Goal: Task Accomplishment & Management: Use online tool/utility

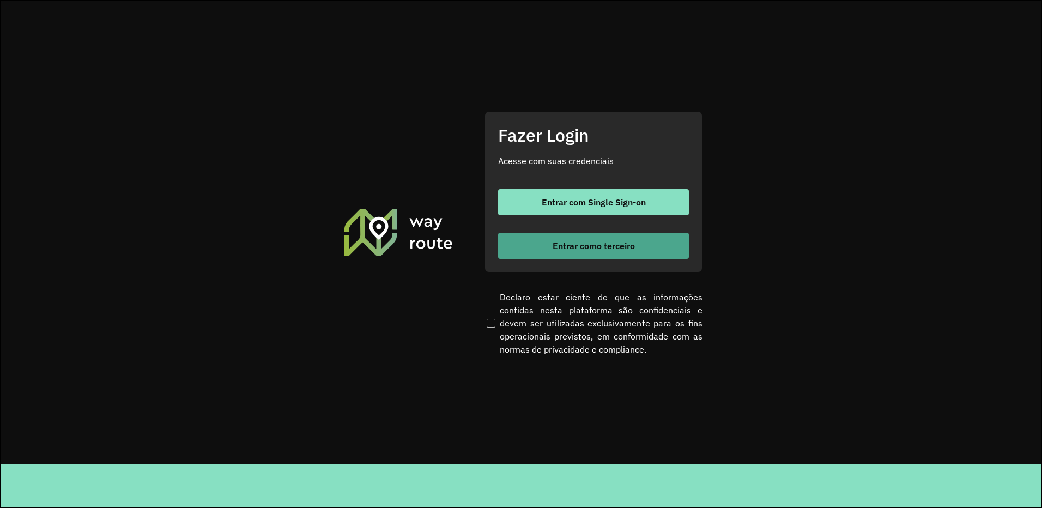
click at [582, 248] on span "Entrar como terceiro" at bounding box center [593, 245] width 82 height 9
click at [588, 248] on span "Entrar como terceiro" at bounding box center [593, 245] width 82 height 9
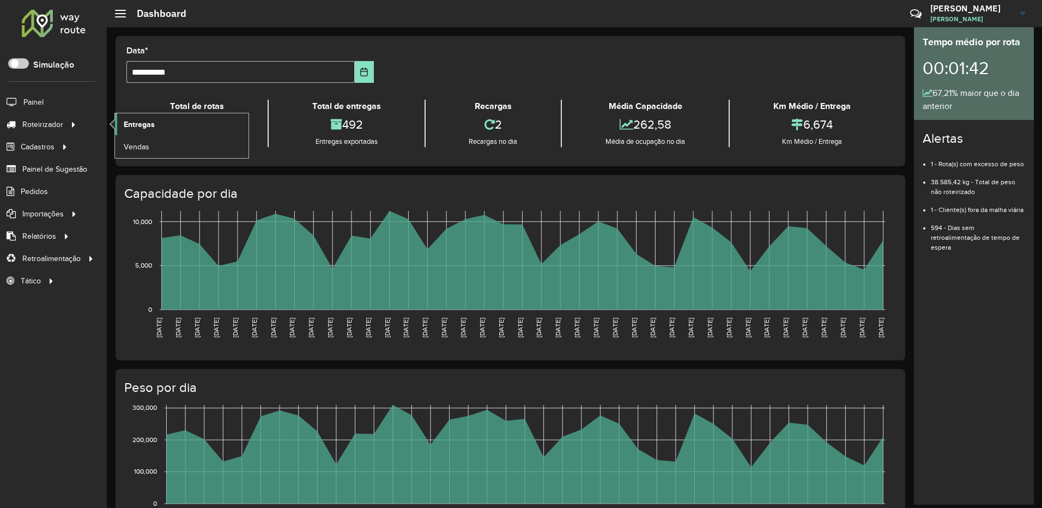
click at [130, 125] on span "Entregas" at bounding box center [139, 124] width 31 height 11
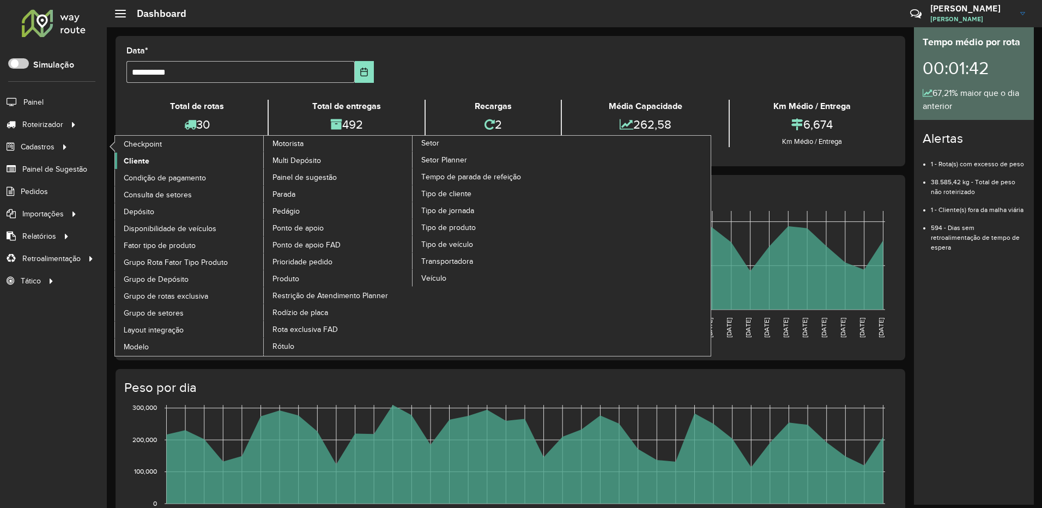
click at [145, 161] on span "Cliente" at bounding box center [137, 160] width 26 height 11
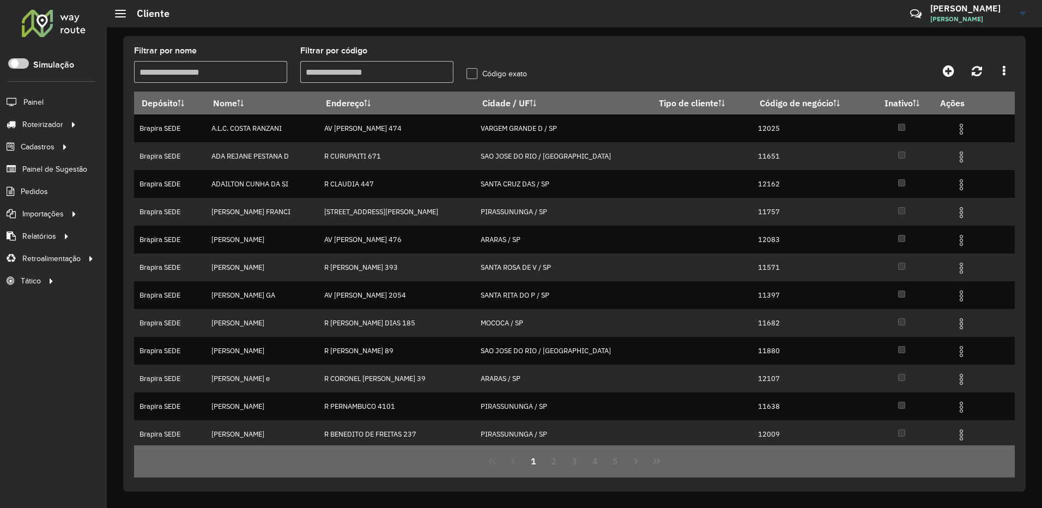
click at [349, 74] on input "Filtrar por código" at bounding box center [376, 72] width 153 height 22
paste input "*****"
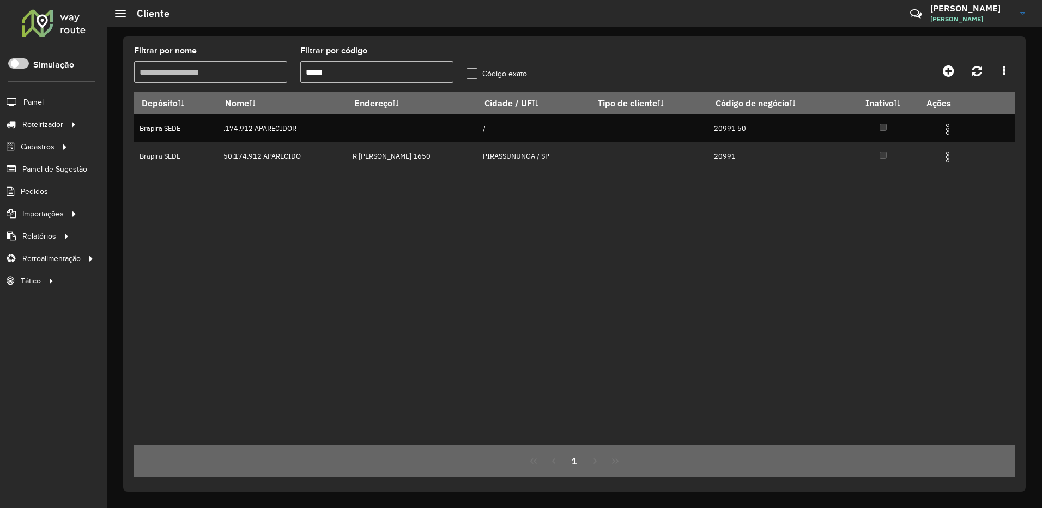
type input "*****"
click at [473, 74] on label "Código exato" at bounding box center [496, 73] width 60 height 11
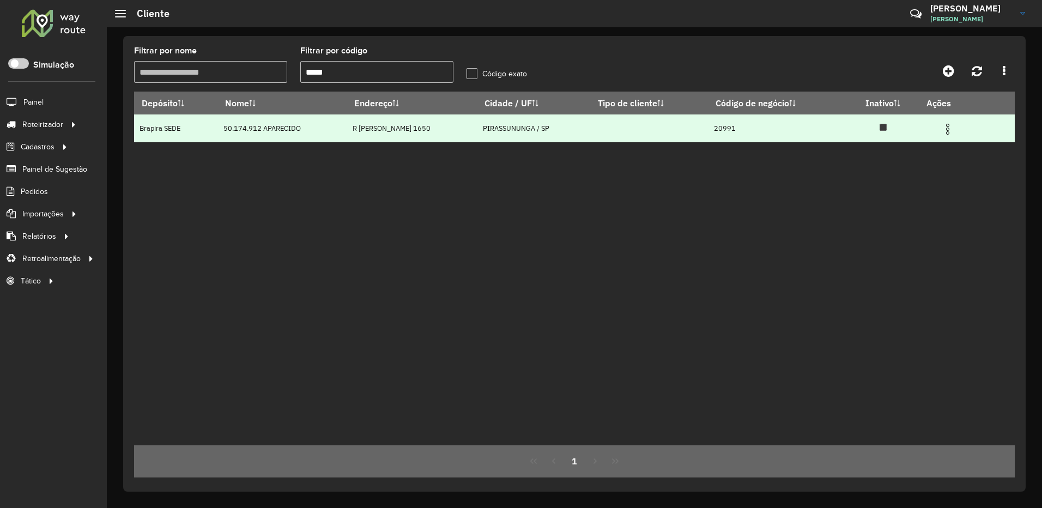
click at [953, 137] on td at bounding box center [951, 127] width 65 height 27
click at [952, 131] on img at bounding box center [947, 129] width 13 height 13
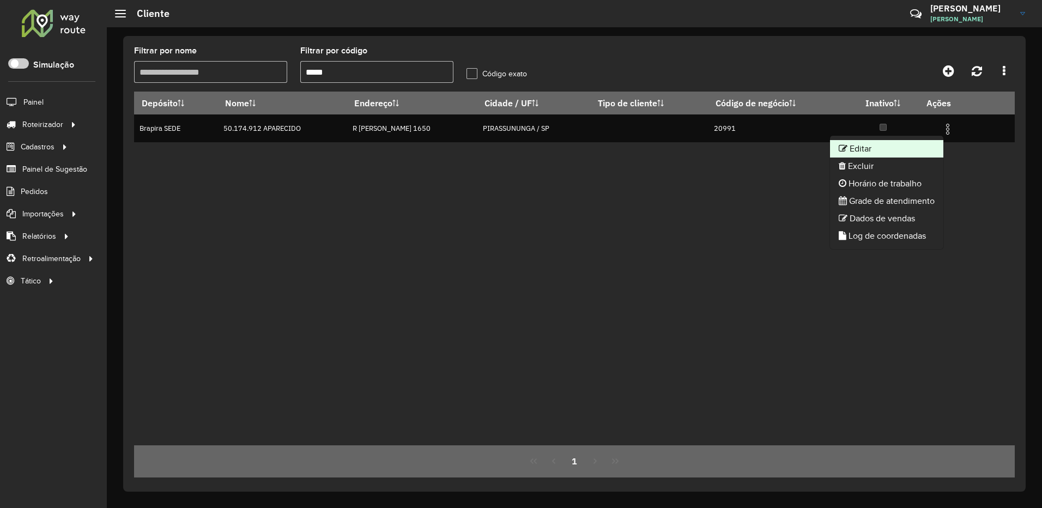
click at [930, 144] on li "Editar" at bounding box center [886, 148] width 113 height 17
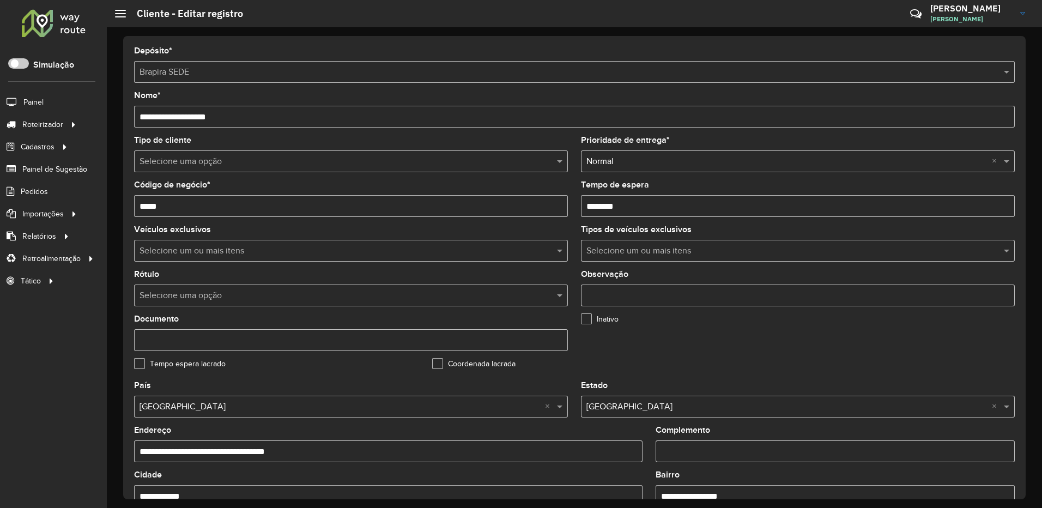
scroll to position [303, 0]
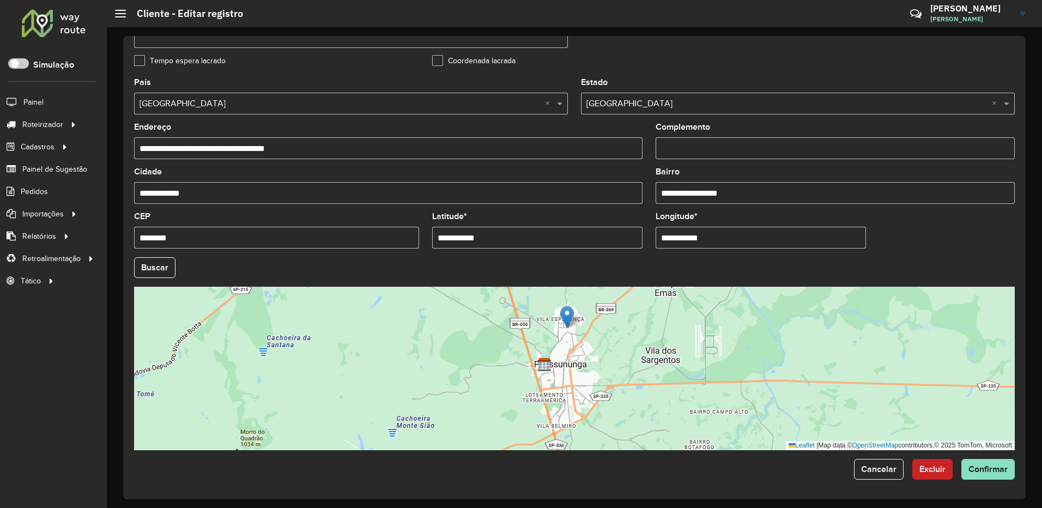
drag, startPoint x: 654, startPoint y: 406, endPoint x: 611, endPoint y: 358, distance: 64.0
click at [611, 358] on div "Leaflet | Map data © OpenStreetMap contributors,© 2025 TomTom, Microsoft" at bounding box center [574, 368] width 880 height 163
drag, startPoint x: 515, startPoint y: 238, endPoint x: 368, endPoint y: 238, distance: 147.1
click at [368, 238] on formly-group "**********" at bounding box center [573, 264] width 893 height 372
paste input "text"
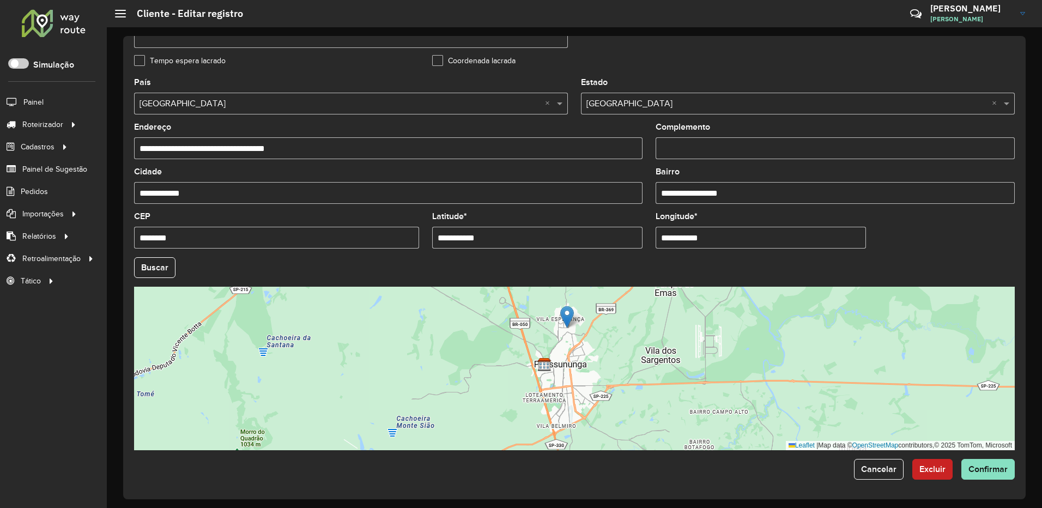
type input "**********"
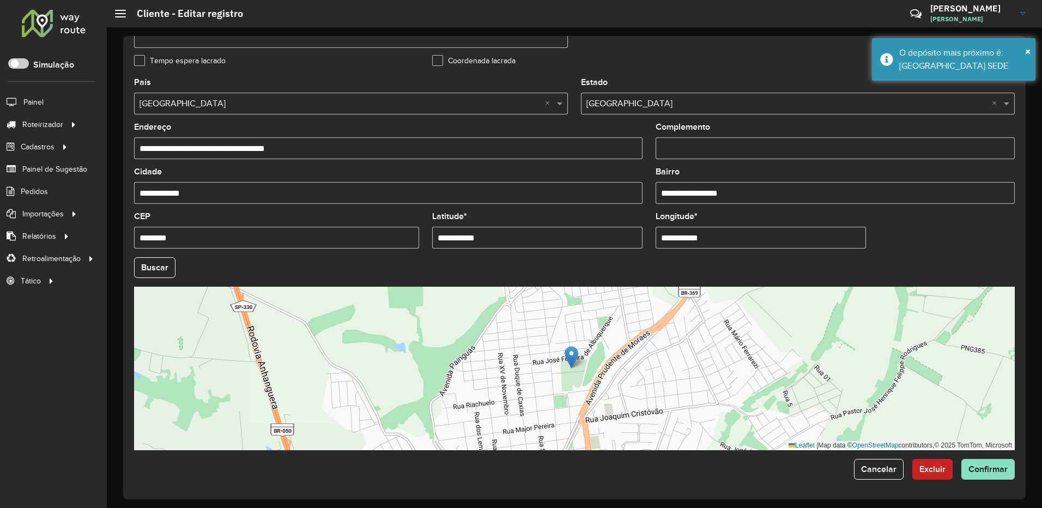
drag, startPoint x: 580, startPoint y: 238, endPoint x: 497, endPoint y: 236, distance: 83.4
click at [497, 236] on formly-group "**********" at bounding box center [573, 264] width 893 height 372
paste input "text"
type input "**********"
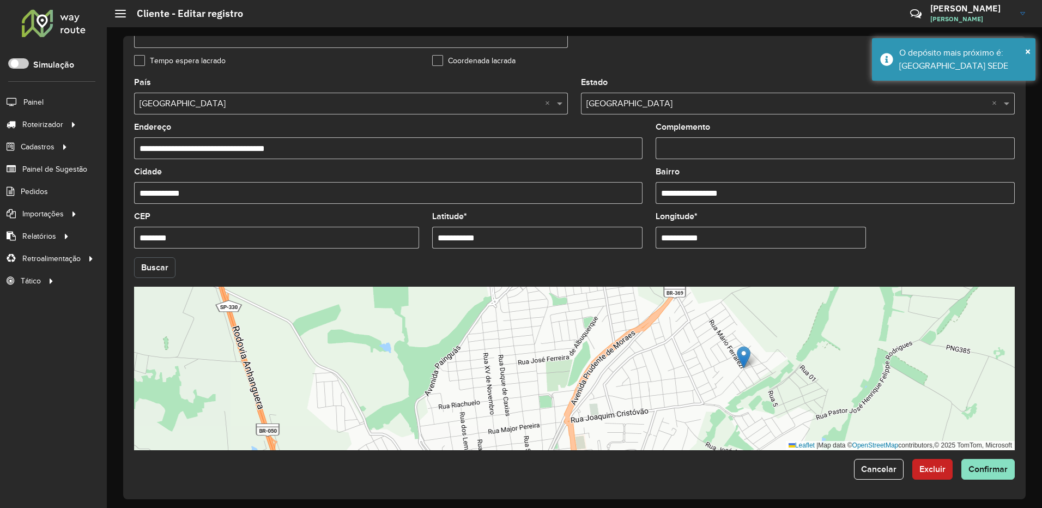
click at [162, 270] on hb-app "Aguarde... Pop-up bloqueado! Seu navegador bloqueou automáticamente a abertura …" at bounding box center [521, 254] width 1042 height 508
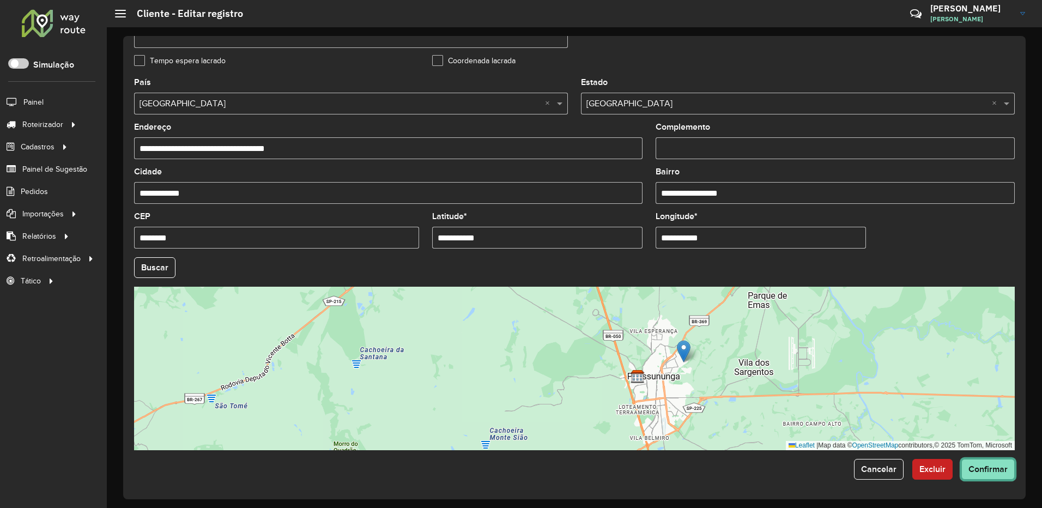
click at [977, 466] on span "Confirmar" at bounding box center [987, 468] width 39 height 9
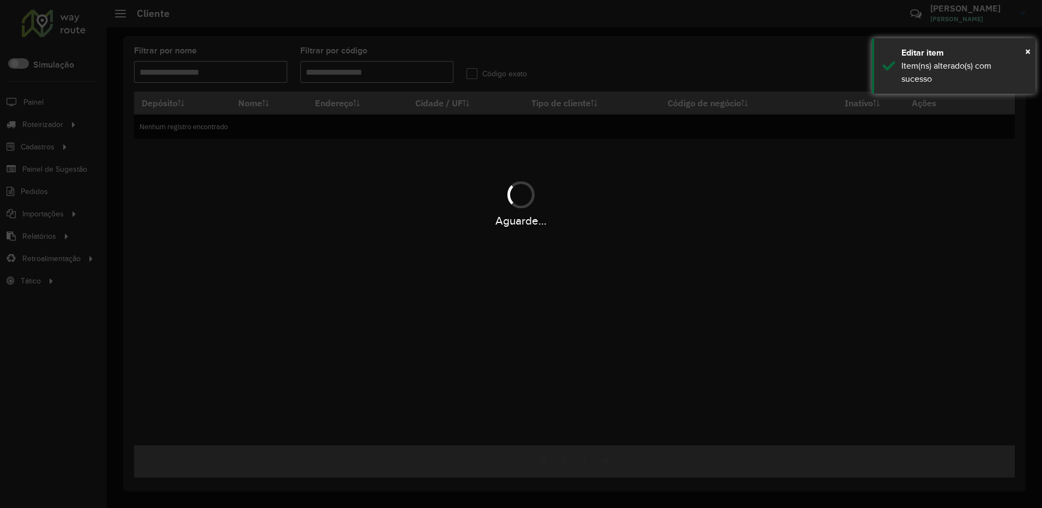
type input "*****"
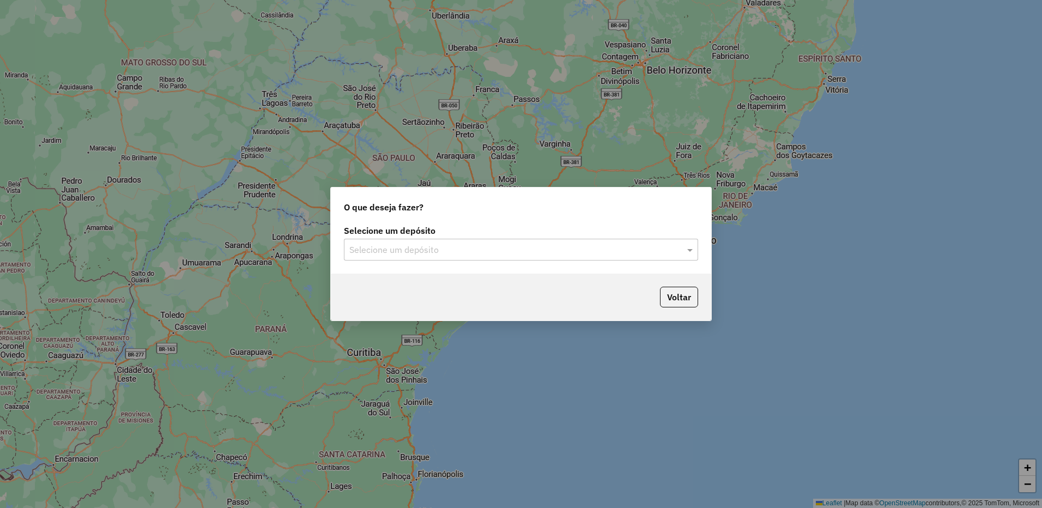
click at [452, 249] on input "text" at bounding box center [509, 249] width 321 height 13
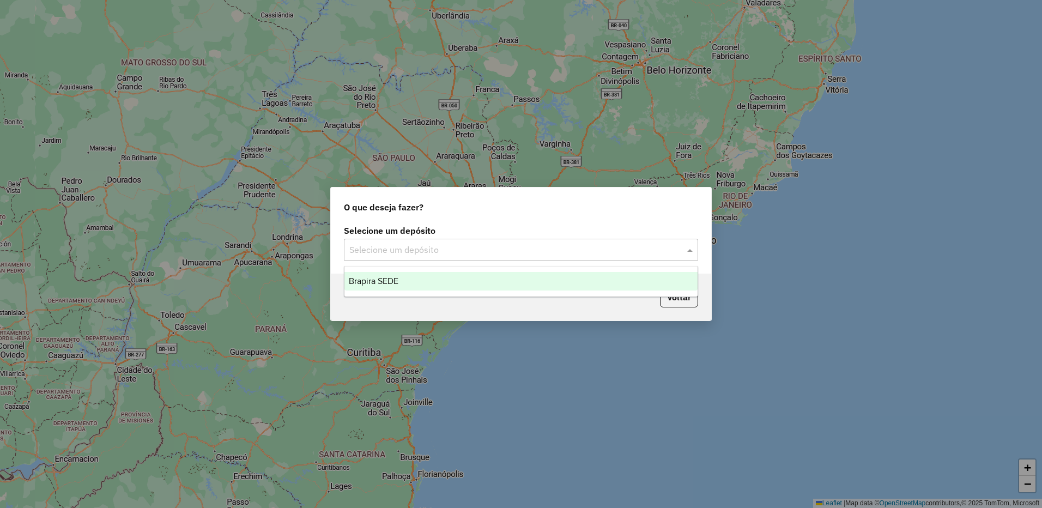
click at [434, 276] on div "Brapira SEDE" at bounding box center [520, 281] width 353 height 19
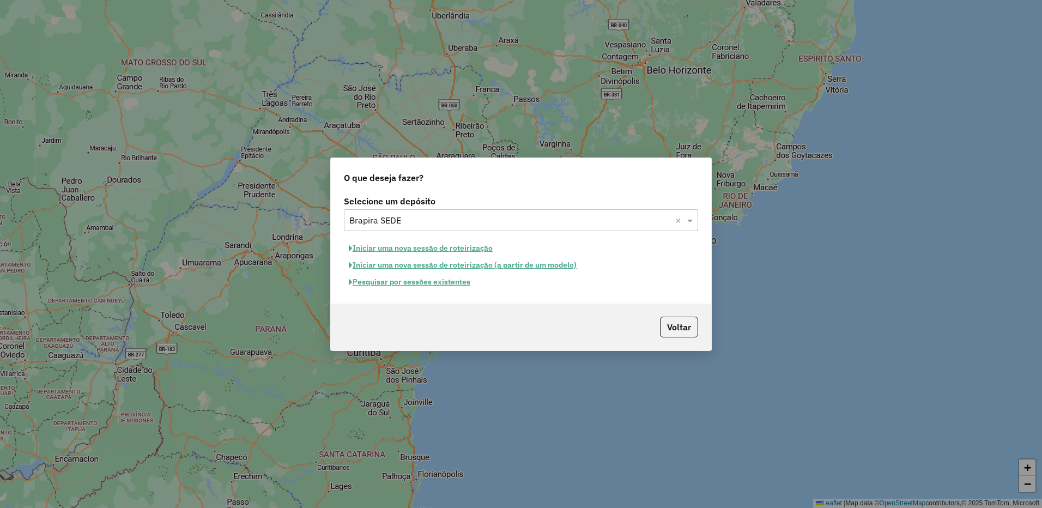
click at [450, 280] on button "Pesquisar por sessões existentes" at bounding box center [409, 281] width 131 height 17
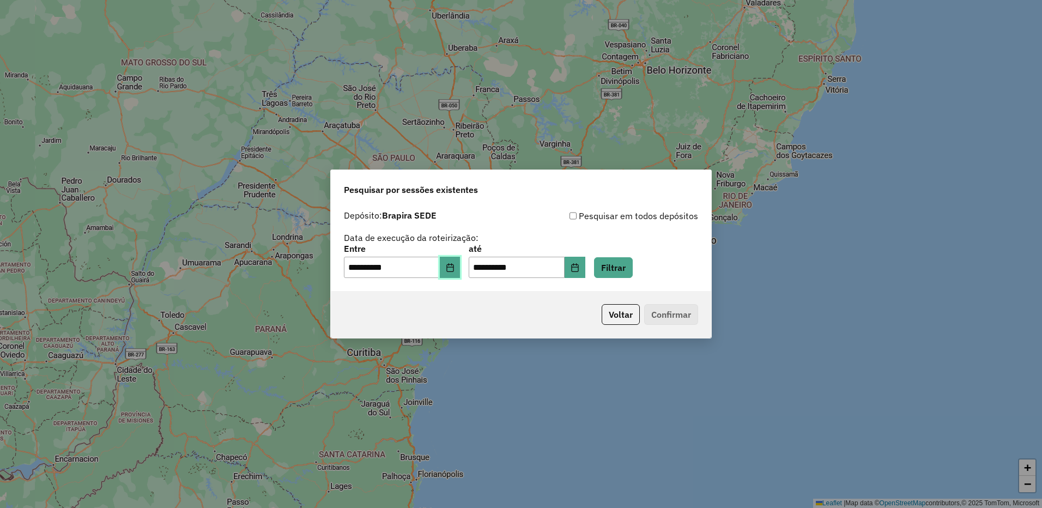
click at [453, 267] on icon "Choose Date" at bounding box center [449, 267] width 7 height 9
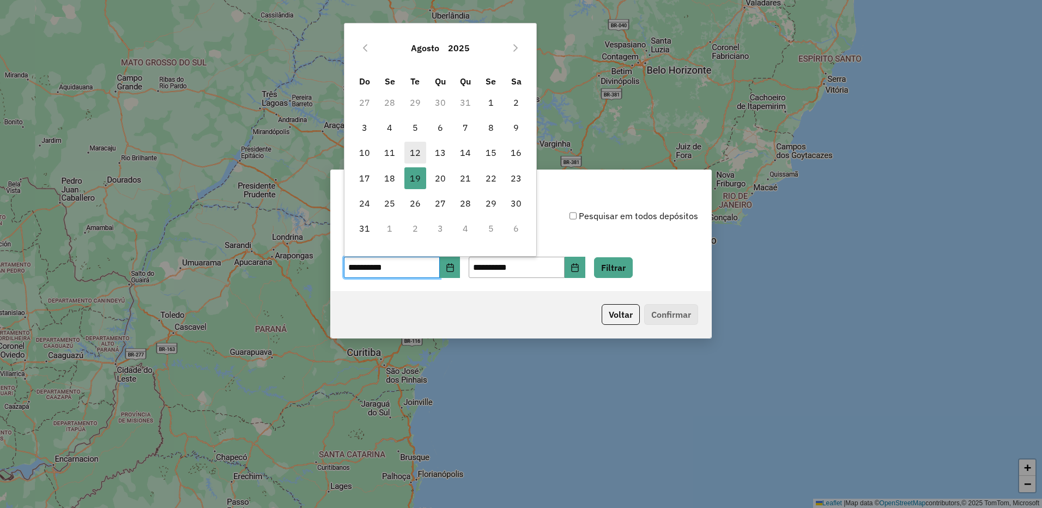
click at [410, 154] on span "12" at bounding box center [415, 153] width 22 height 22
type input "**********"
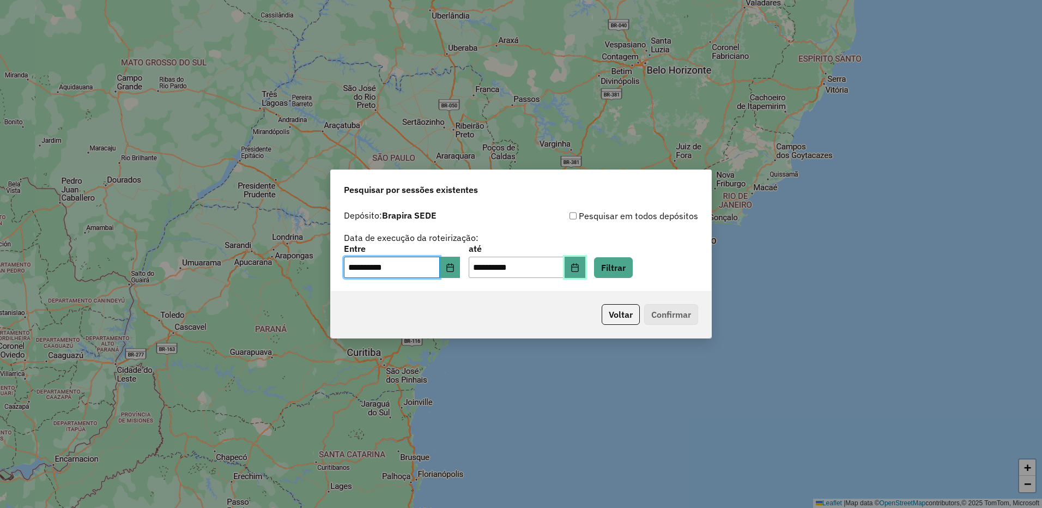
click at [582, 269] on button "Choose Date" at bounding box center [574, 268] width 21 height 22
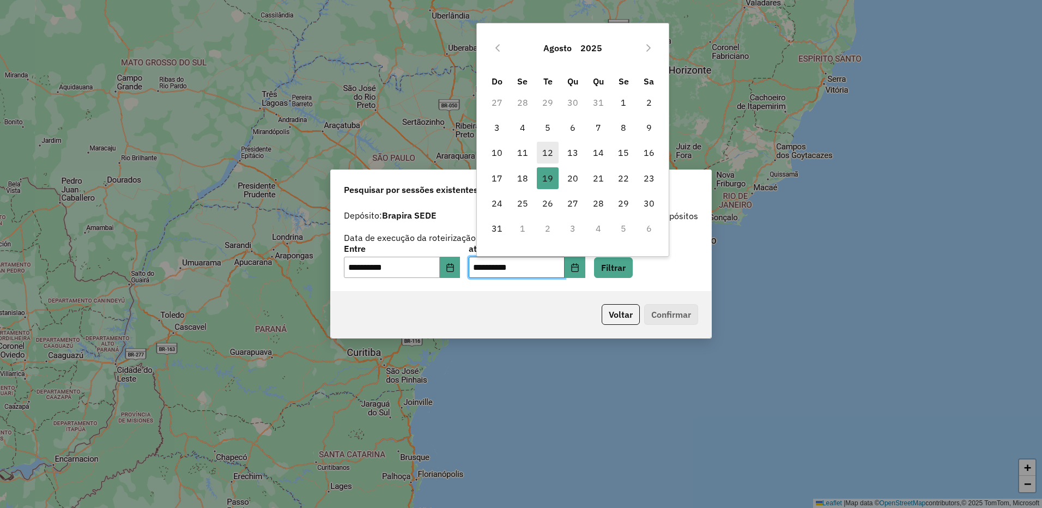
click at [545, 151] on span "12" at bounding box center [548, 153] width 22 height 22
type input "**********"
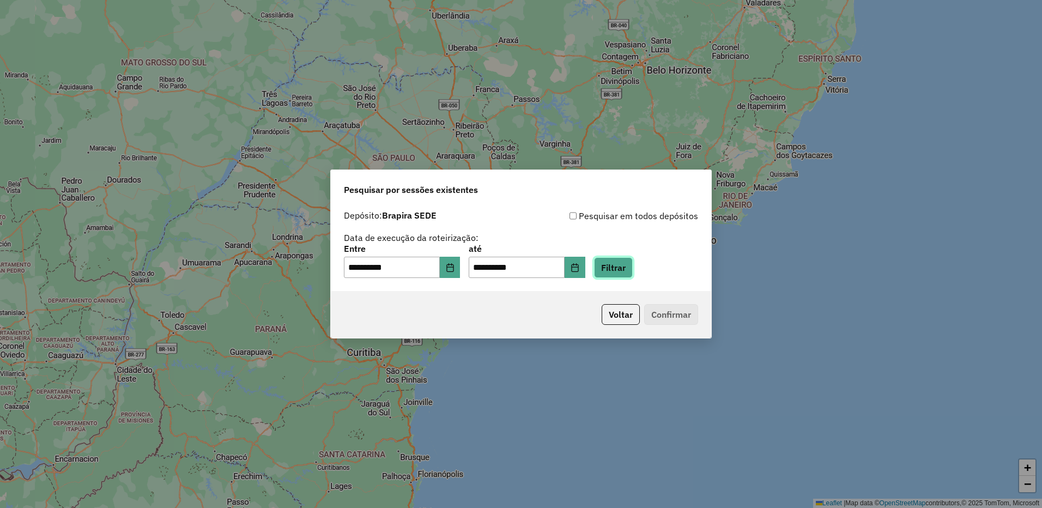
click at [624, 267] on button "Filtrar" at bounding box center [613, 267] width 39 height 21
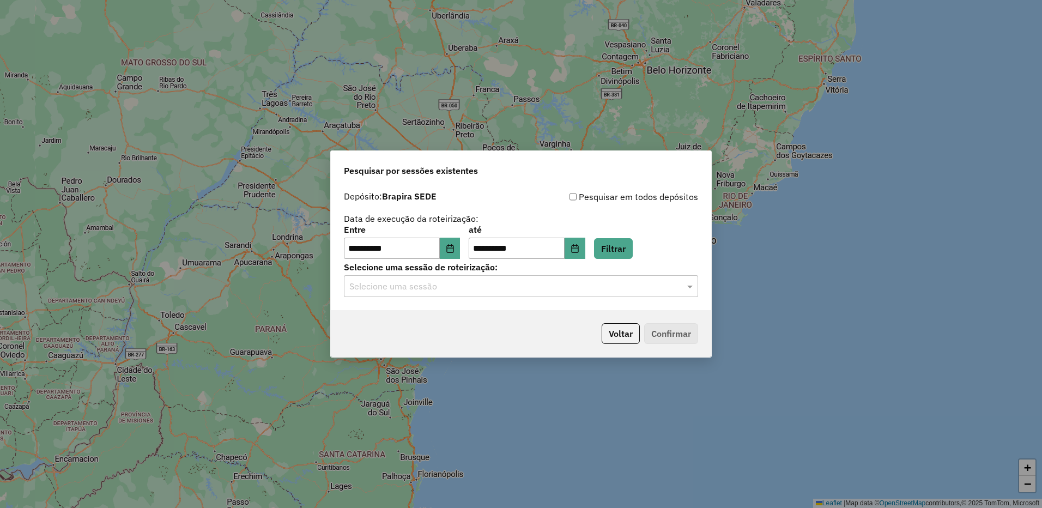
click at [514, 289] on input "text" at bounding box center [509, 286] width 321 height 13
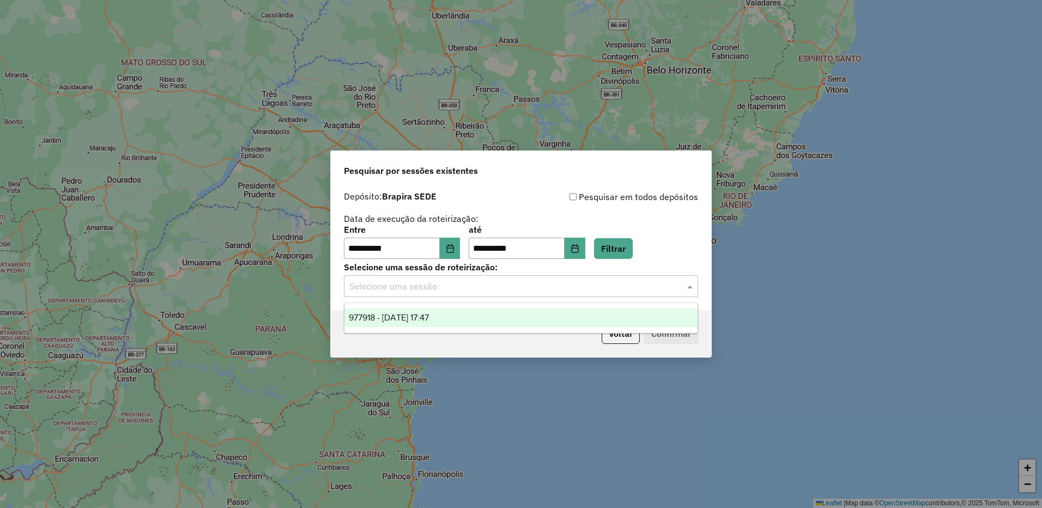
click at [496, 324] on div "977918 - 12/08/2025 17:47" at bounding box center [520, 317] width 353 height 19
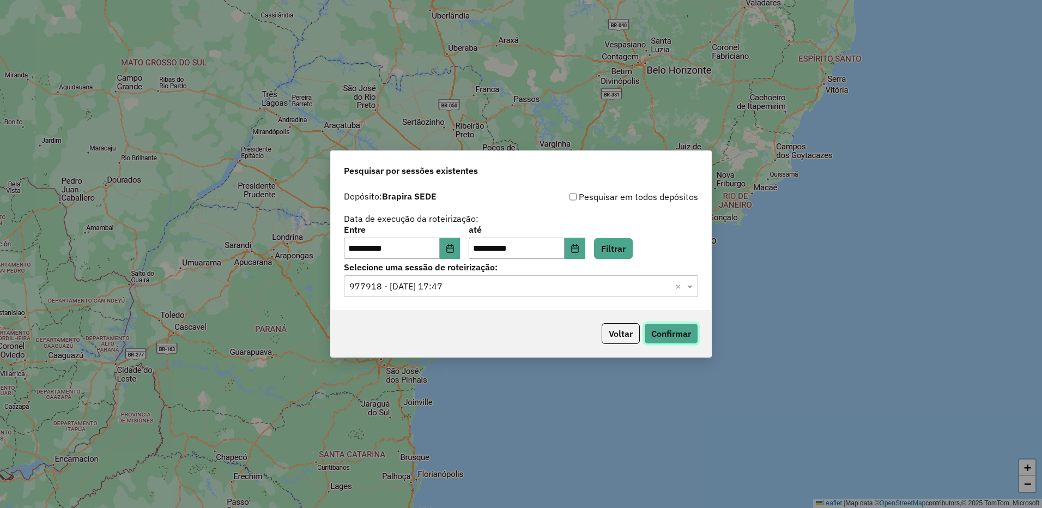
click at [671, 331] on button "Confirmar" at bounding box center [671, 333] width 54 height 21
click at [454, 248] on icon "Choose Date" at bounding box center [450, 248] width 9 height 9
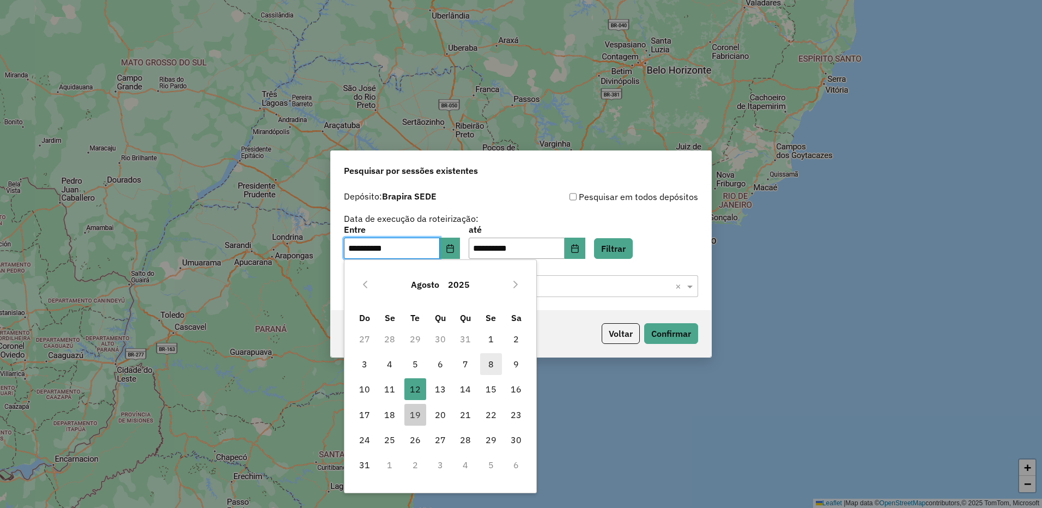
click at [436, 387] on span "13" at bounding box center [440, 389] width 22 height 22
type input "**********"
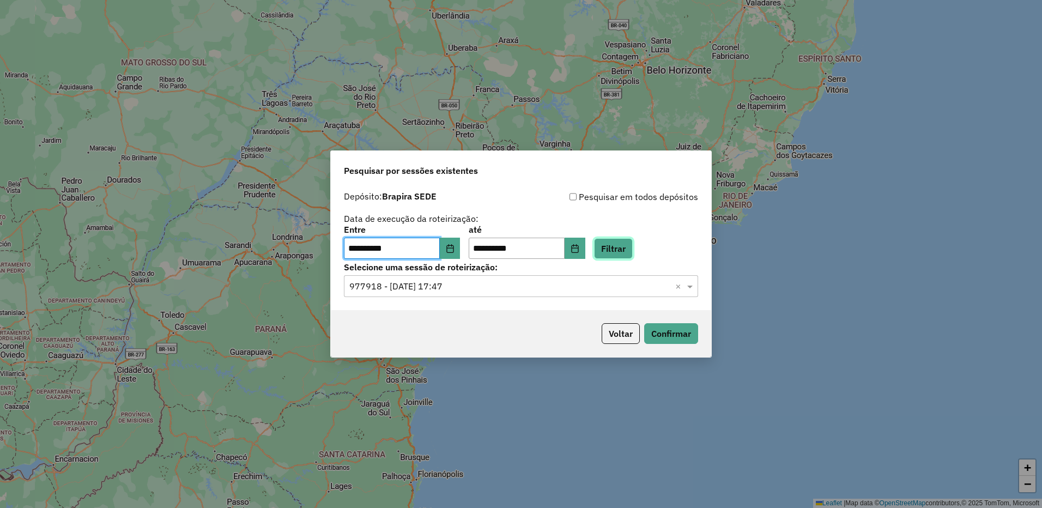
click at [627, 248] on button "Filtrar" at bounding box center [613, 248] width 39 height 21
click at [467, 288] on input "text" at bounding box center [509, 286] width 321 height 13
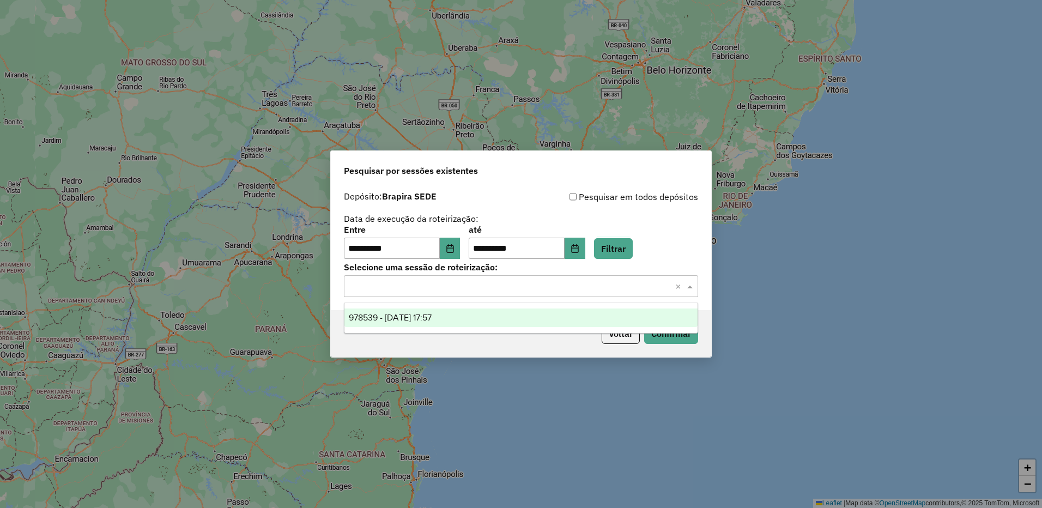
click at [473, 315] on div "978539 - 13/08/2025 17:57" at bounding box center [520, 317] width 353 height 19
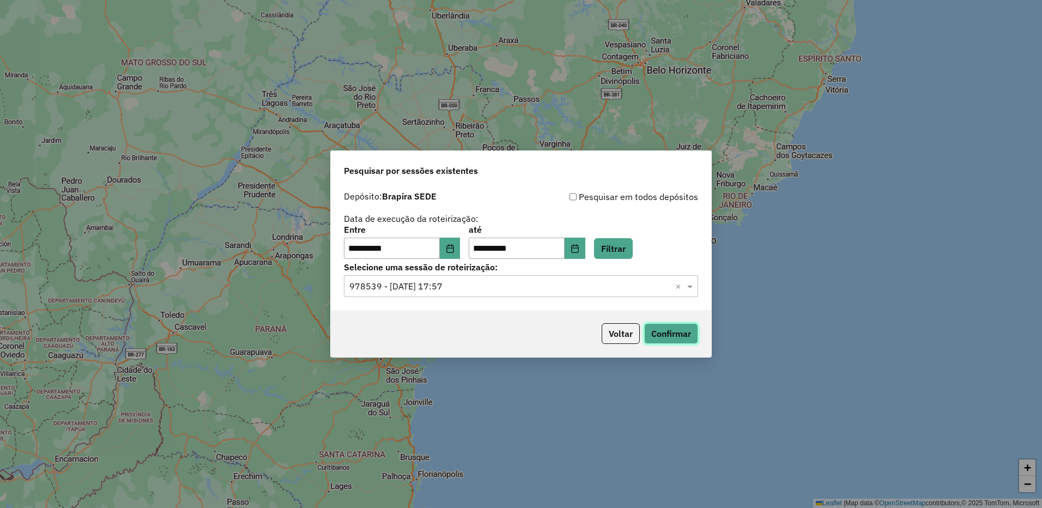
click at [679, 340] on button "Confirmar" at bounding box center [671, 333] width 54 height 21
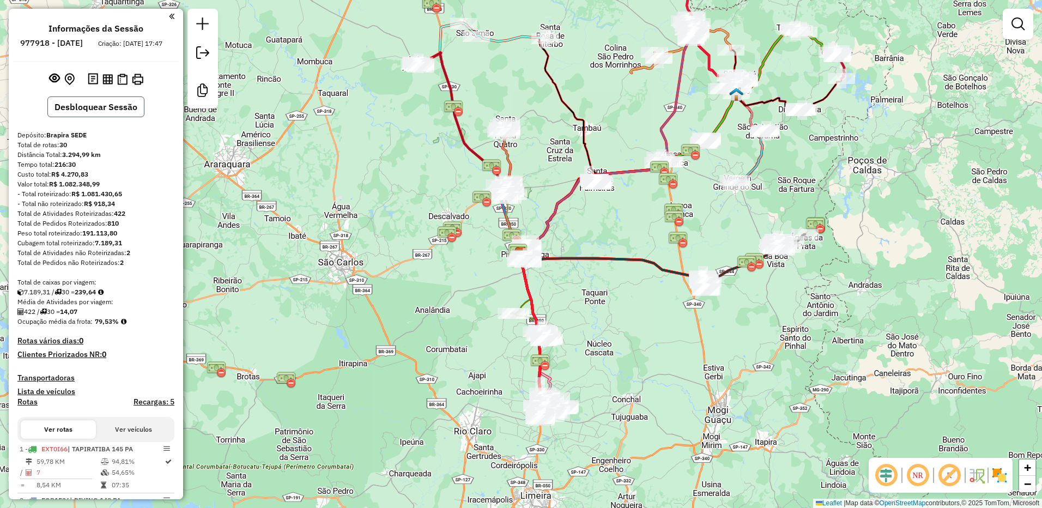
click at [117, 117] on button "Desbloquear Sessão" at bounding box center [95, 106] width 97 height 21
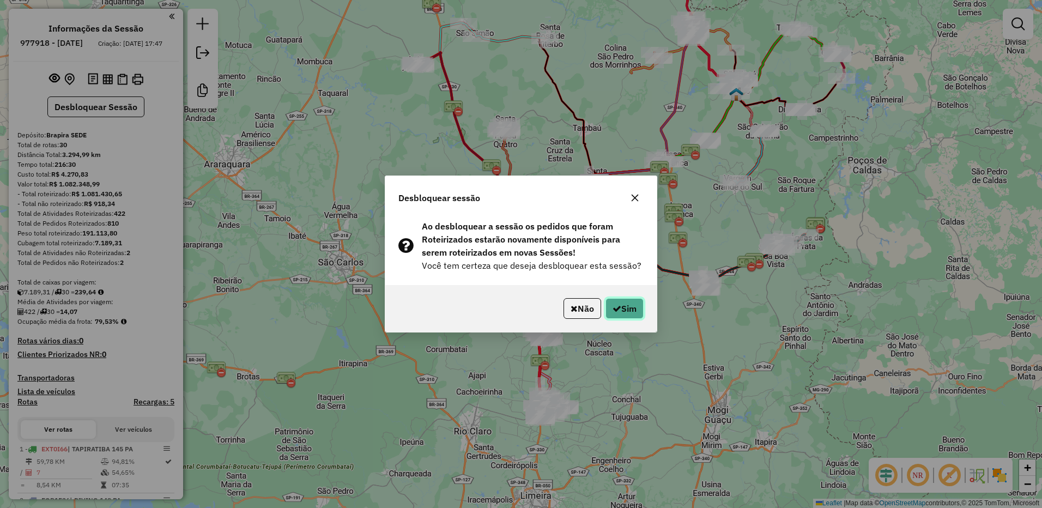
click at [636, 306] on button "Sim" at bounding box center [624, 308] width 38 height 21
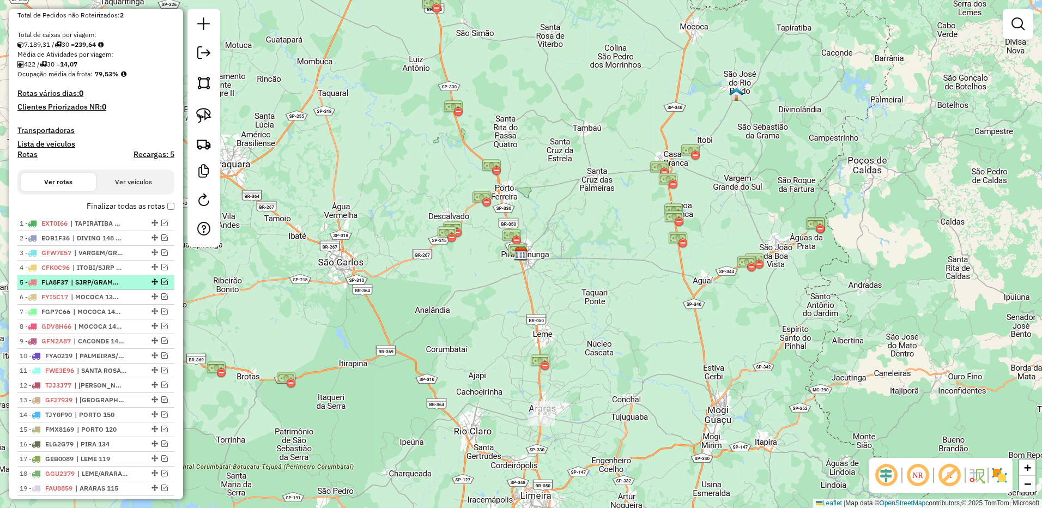
scroll to position [272, 0]
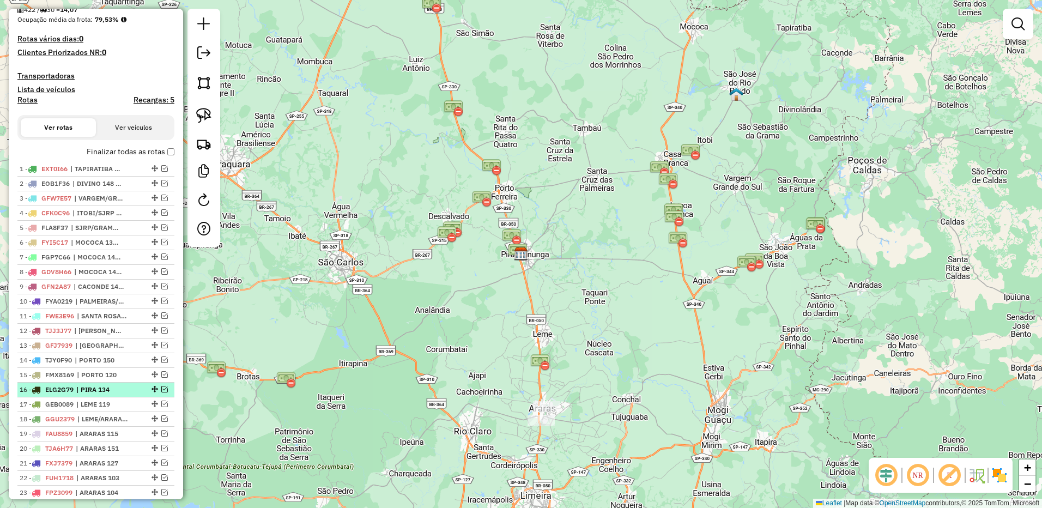
drag, startPoint x: 161, startPoint y: 398, endPoint x: 276, endPoint y: 386, distance: 115.0
click at [161, 392] on em at bounding box center [164, 389] width 7 height 7
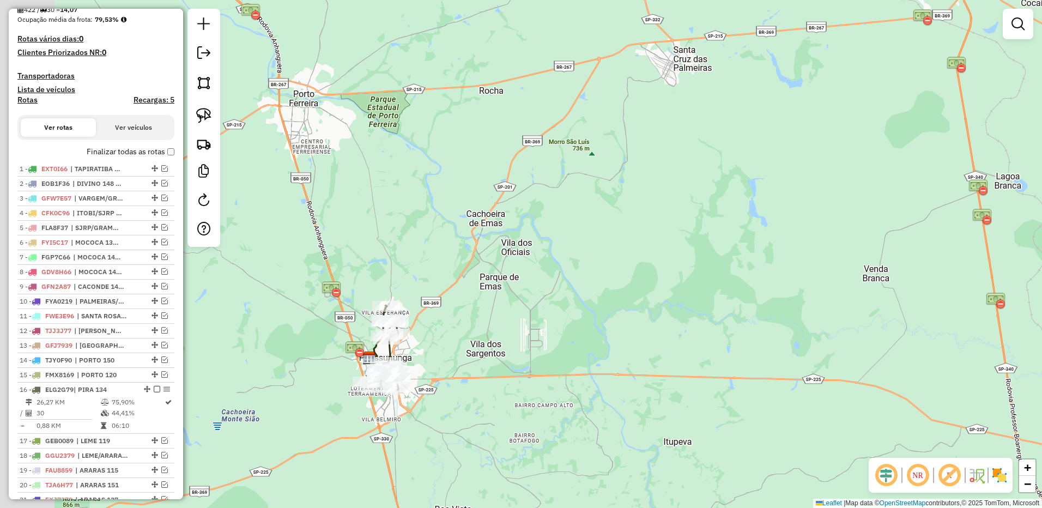
drag, startPoint x: 575, startPoint y: 329, endPoint x: 475, endPoint y: 313, distance: 100.9
click at [571, 328] on div "Janela de atendimento Grade de atendimento Capacidade Transportadoras Veículos …" at bounding box center [521, 254] width 1042 height 508
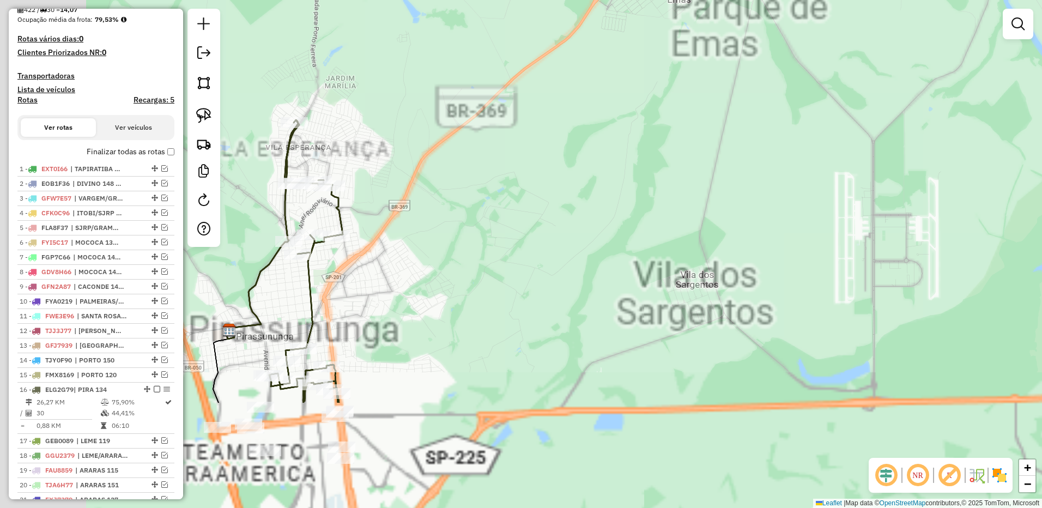
drag, startPoint x: 487, startPoint y: 322, endPoint x: 576, endPoint y: 99, distance: 239.8
click at [576, 99] on div "Janela de atendimento Grade de atendimento Capacidade Transportadoras Veículos …" at bounding box center [521, 254] width 1042 height 508
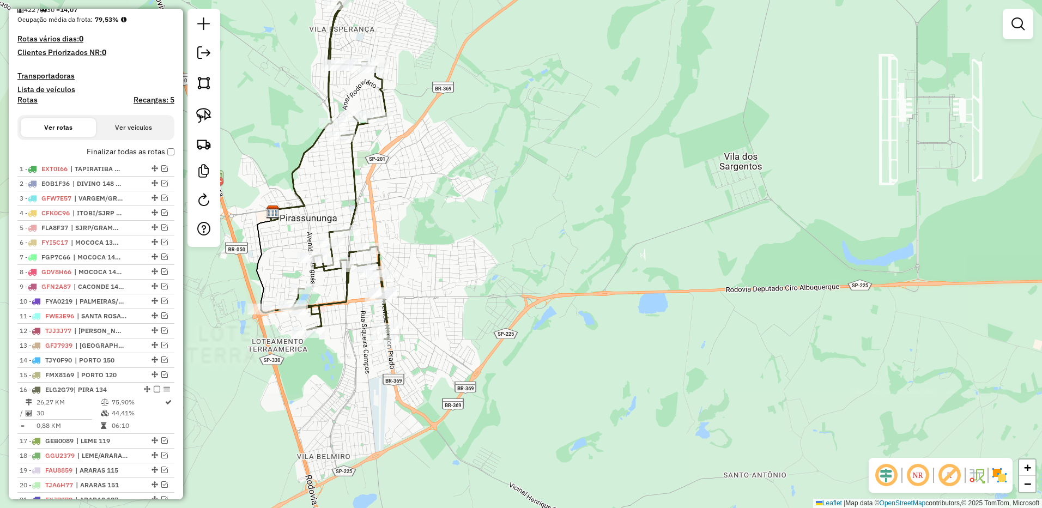
click at [587, 129] on div "Janela de atendimento Grade de atendimento Capacidade Transportadoras Veículos …" at bounding box center [521, 254] width 1042 height 508
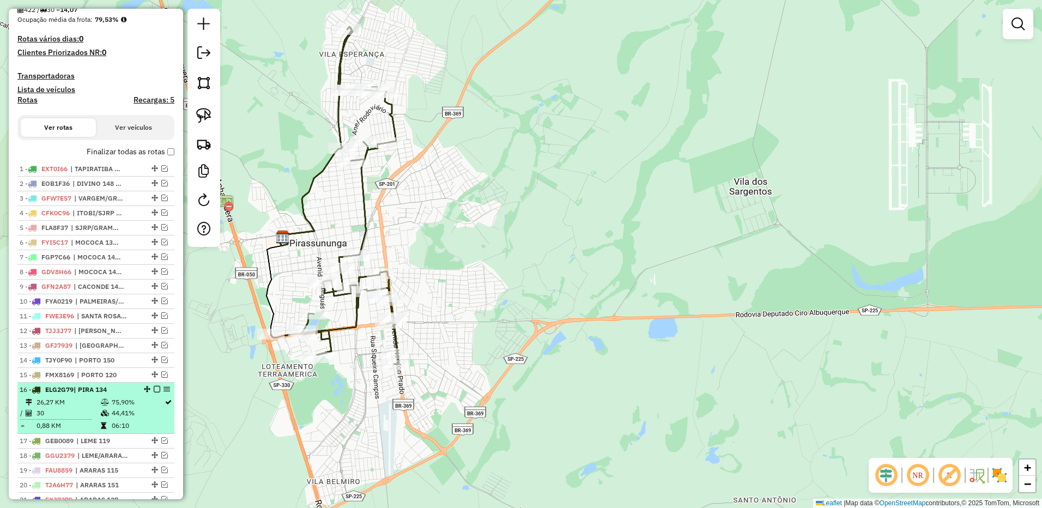
click at [133, 407] on td "75,90%" at bounding box center [137, 402] width 53 height 11
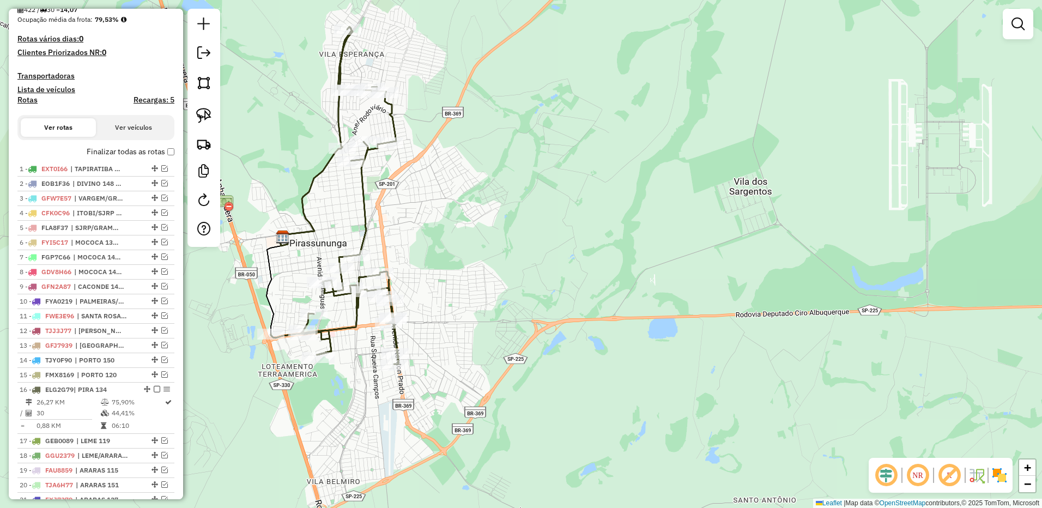
select select "**********"
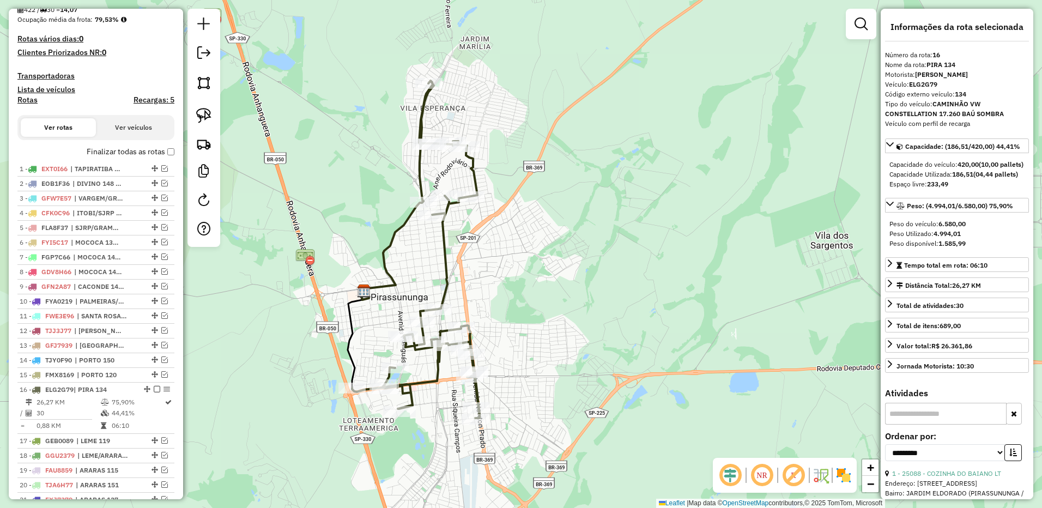
drag, startPoint x: 791, startPoint y: 290, endPoint x: 686, endPoint y: 285, distance: 104.7
click at [686, 285] on div "Janela de atendimento Grade de atendimento Capacidade Transportadoras Veículos …" at bounding box center [521, 254] width 1042 height 508
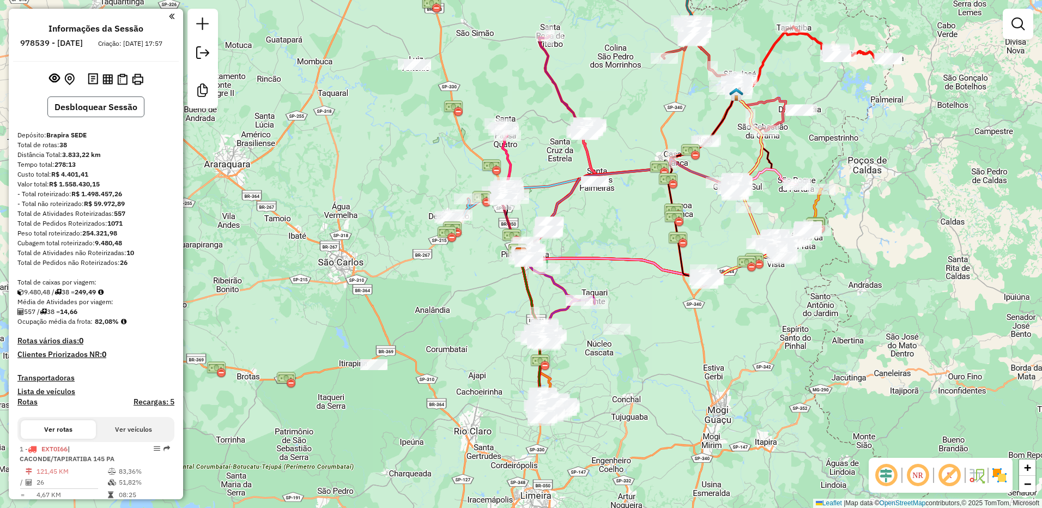
click at [111, 117] on button "Desbloquear Sessão" at bounding box center [95, 106] width 97 height 21
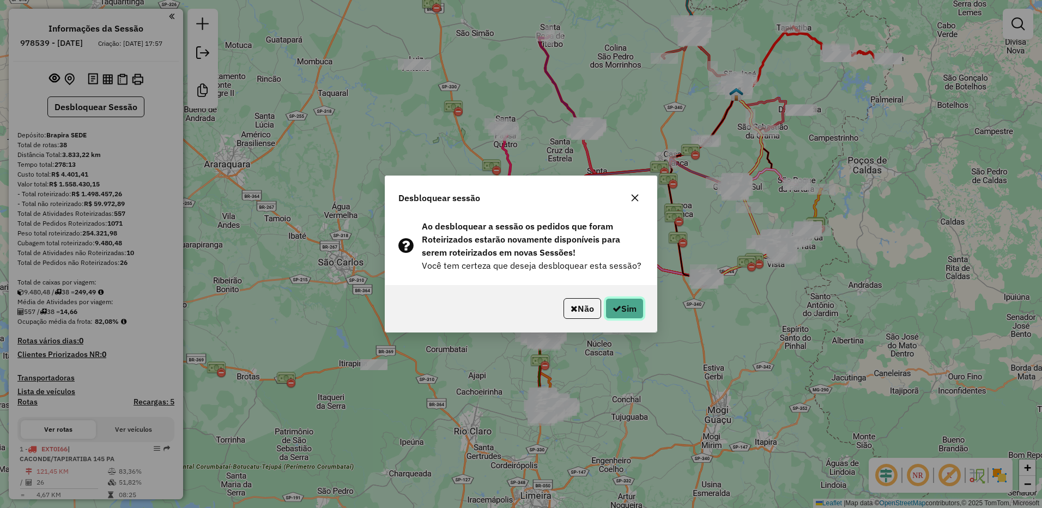
click at [629, 307] on button "Sim" at bounding box center [624, 308] width 38 height 21
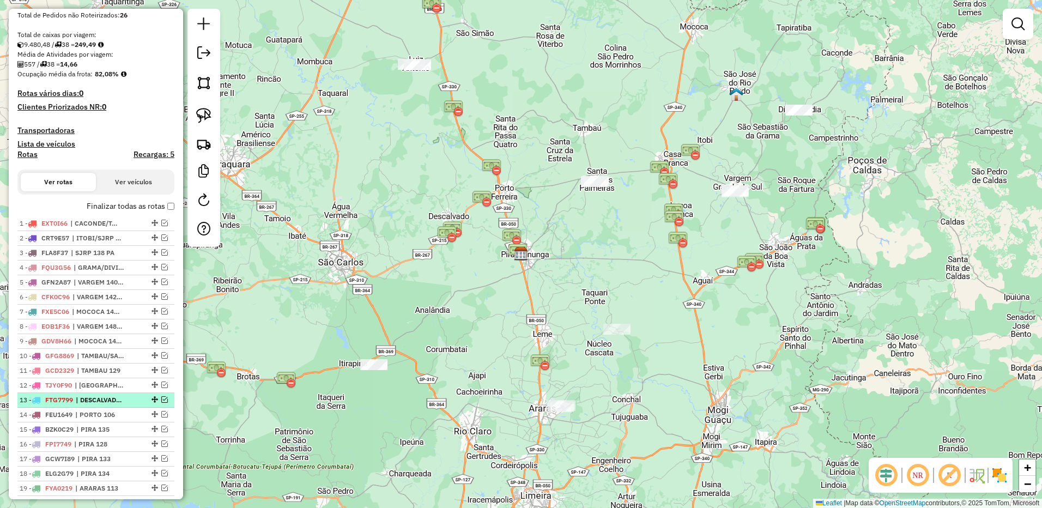
scroll to position [327, 0]
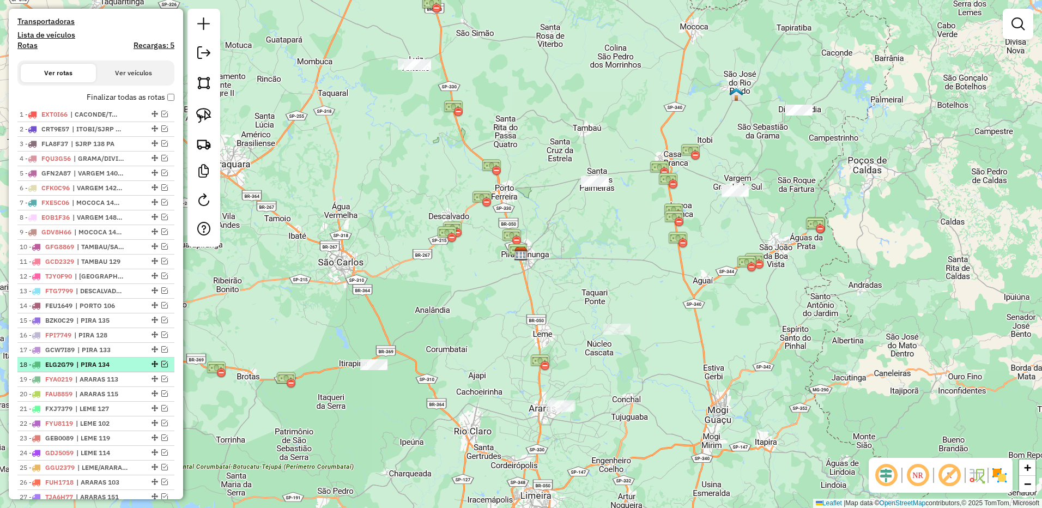
drag, startPoint x: 123, startPoint y: 377, endPoint x: 132, endPoint y: 377, distance: 9.8
click at [123, 369] on span "| PIRA 134" at bounding box center [101, 365] width 50 height 10
select select "**********"
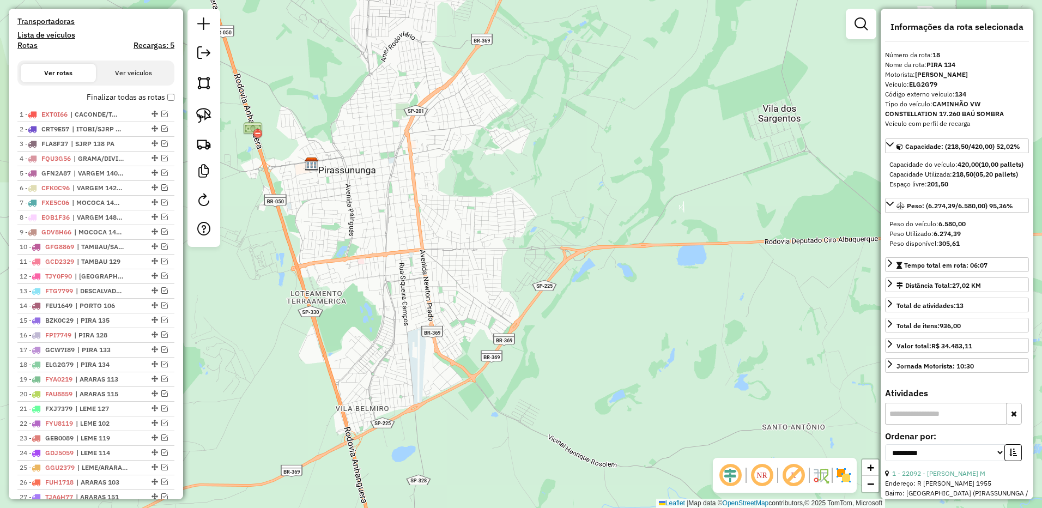
click at [163, 367] on em at bounding box center [164, 364] width 7 height 7
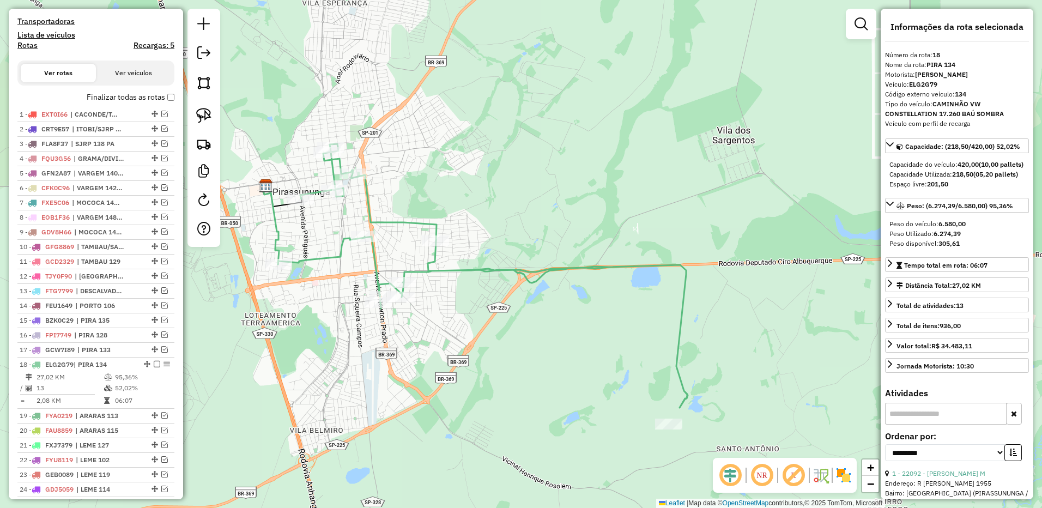
drag, startPoint x: 568, startPoint y: 348, endPoint x: 529, endPoint y: 364, distance: 42.2
click at [529, 364] on div "Janela de atendimento Grade de atendimento Capacidade Transportadoras Veículos …" at bounding box center [521, 254] width 1042 height 508
